Goal: Navigation & Orientation: Find specific page/section

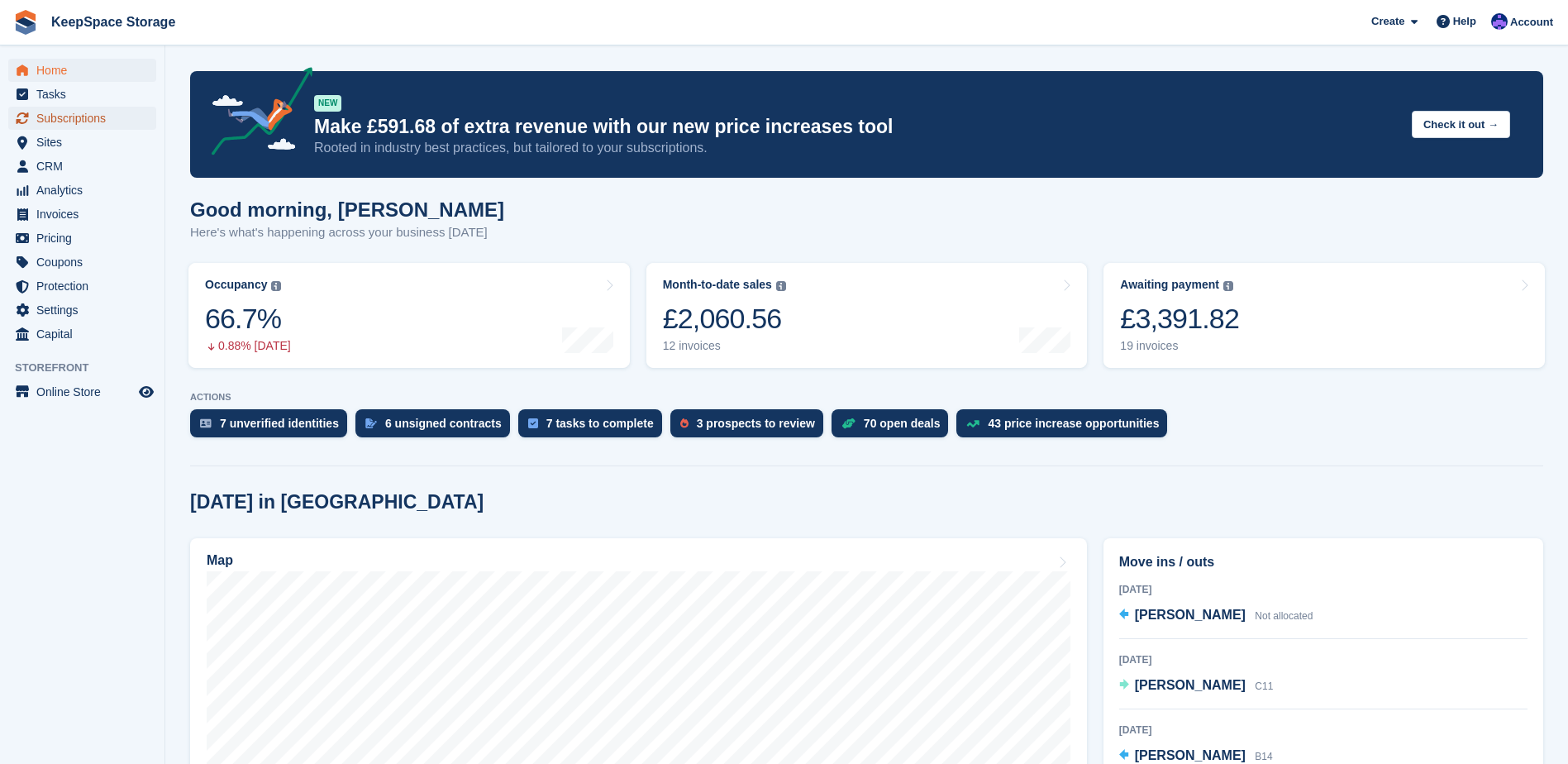
click at [79, 120] on span "Subscriptions" at bounding box center [86, 118] width 99 height 23
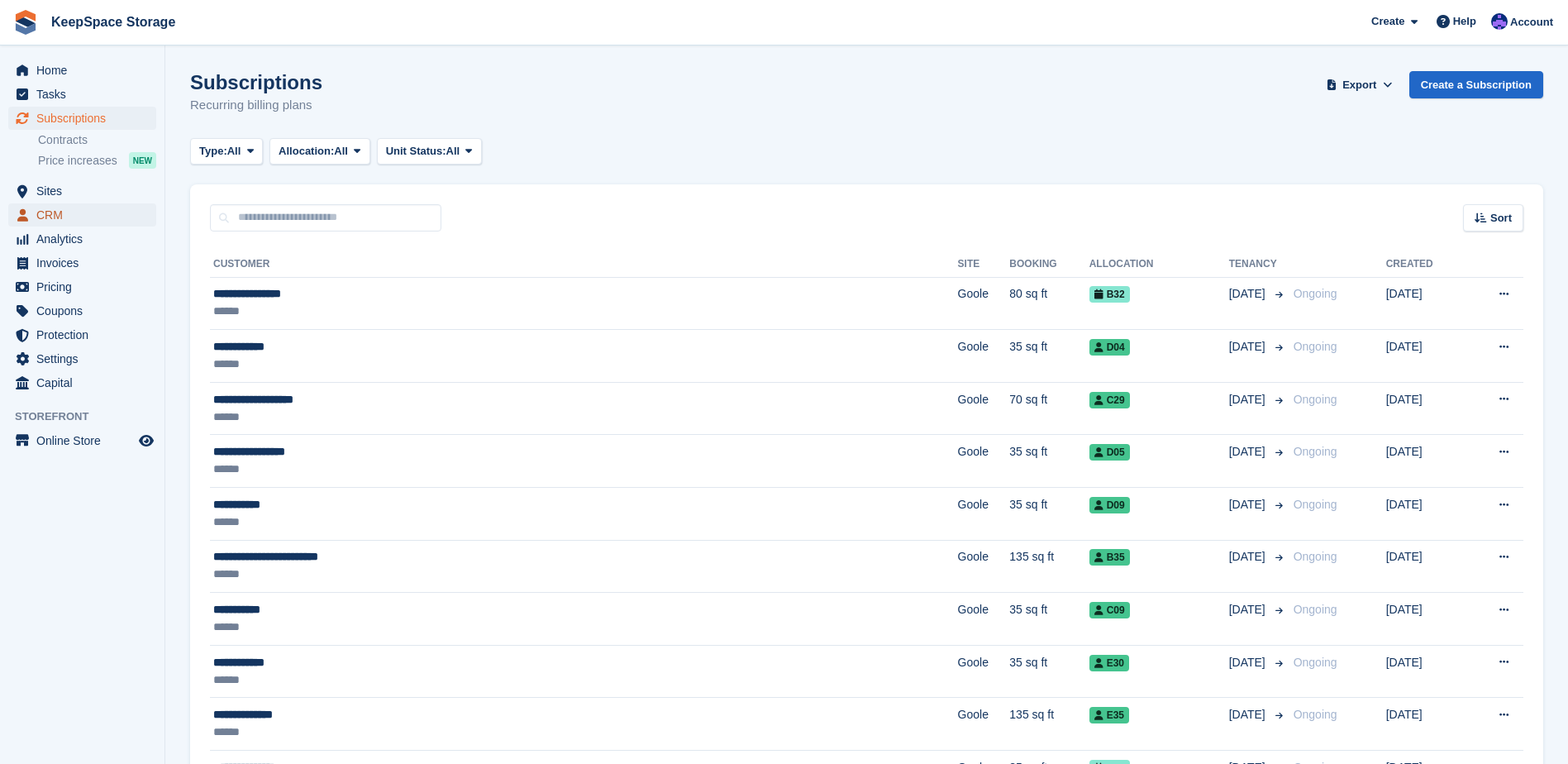
click at [127, 212] on span "CRM" at bounding box center [86, 215] width 99 height 23
